Goal: Task Accomplishment & Management: Complete application form

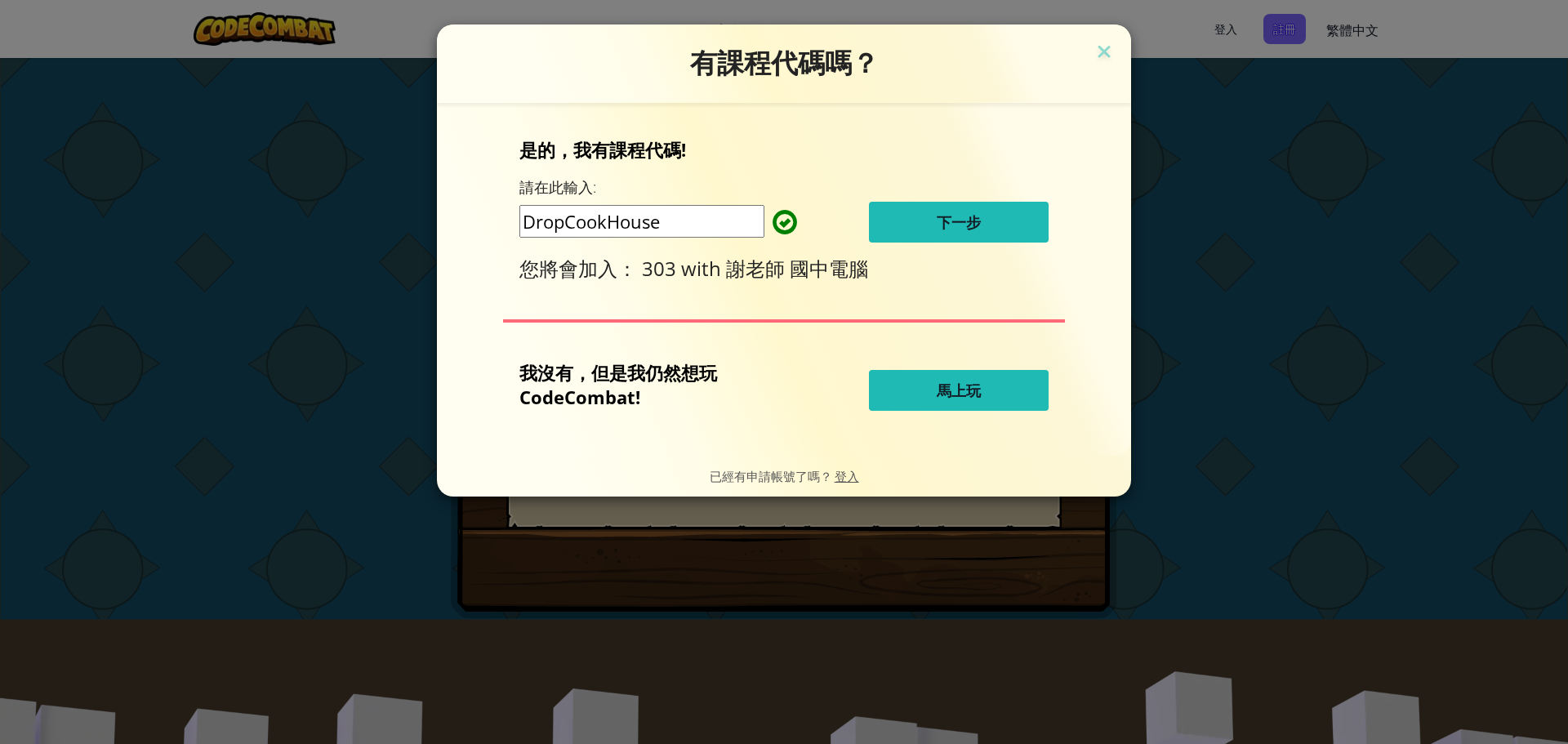
click at [899, 211] on button "下一步" at bounding box center [959, 222] width 180 height 41
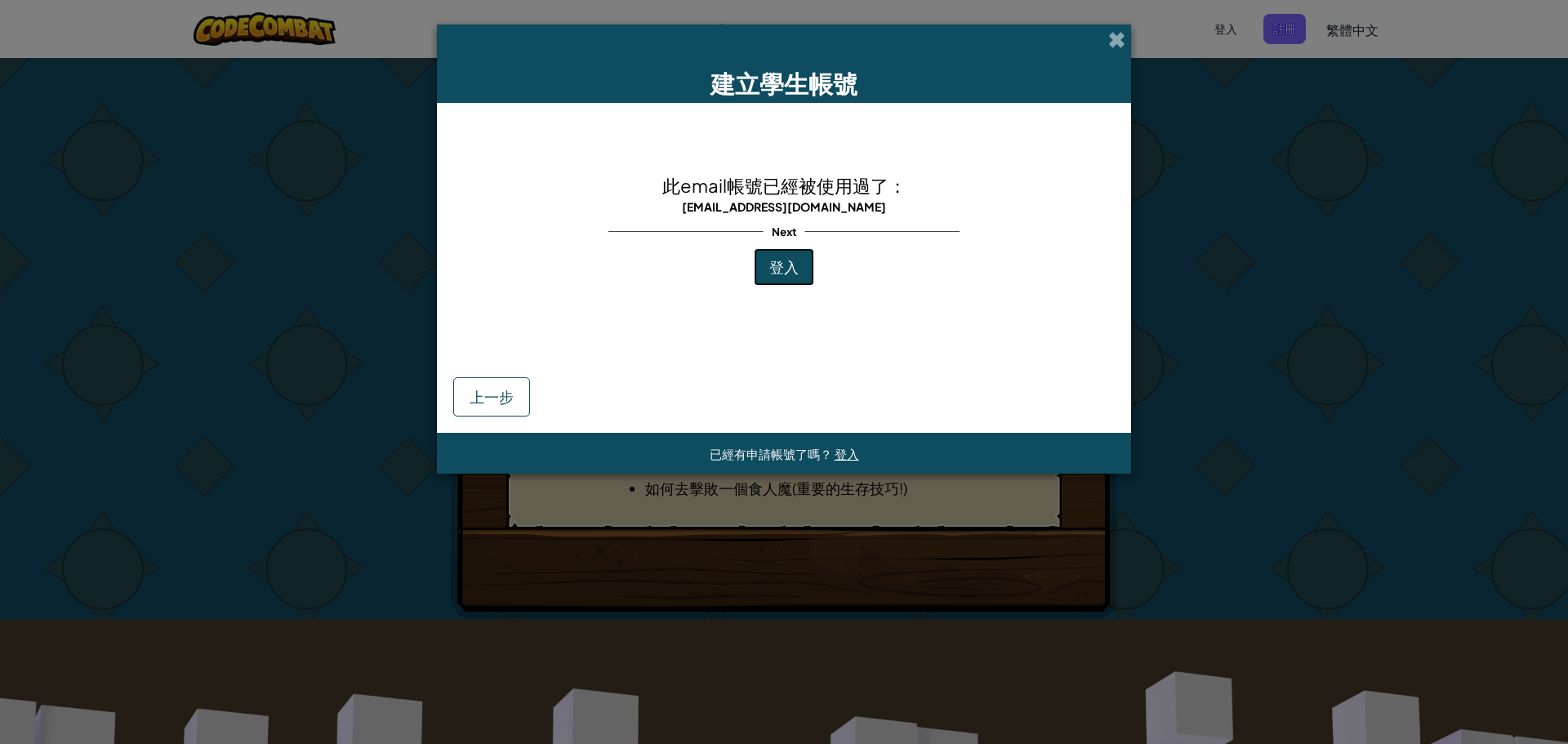
click at [775, 274] on span "登入" at bounding box center [784, 266] width 29 height 19
